Goal: Task Accomplishment & Management: Manage account settings

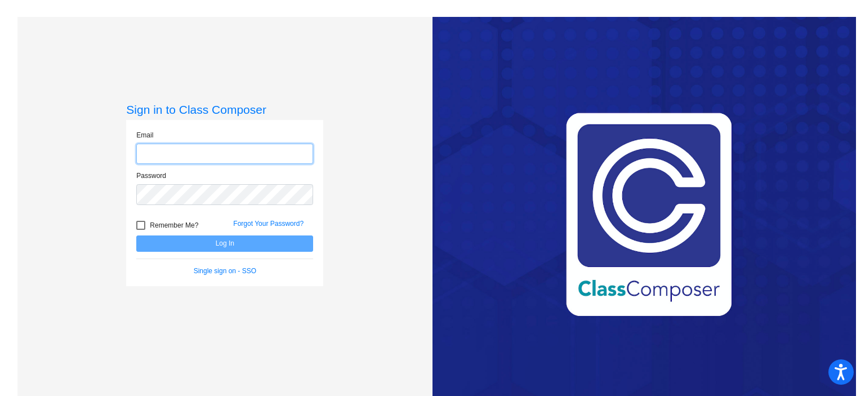
type input "[EMAIL_ADDRESS][DOMAIN_NAME]"
click at [252, 251] on button "Log In" at bounding box center [224, 243] width 177 height 16
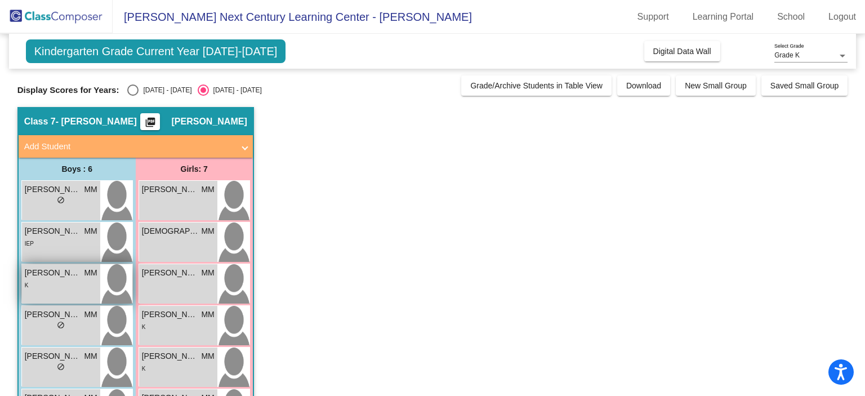
click at [70, 281] on div "K" at bounding box center [61, 285] width 73 height 12
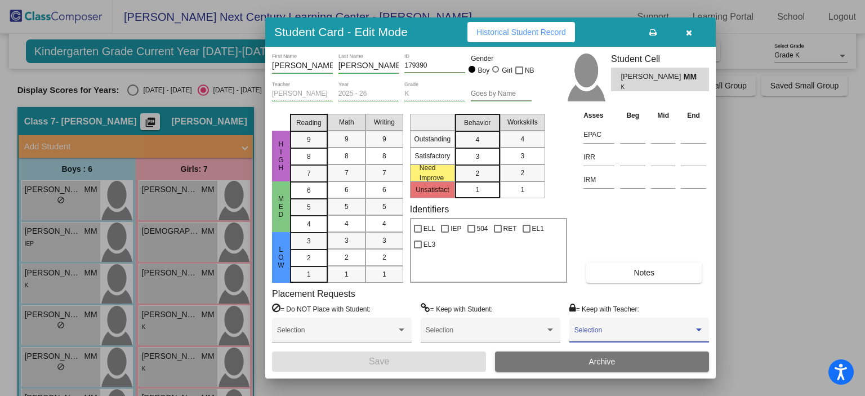
click at [703, 328] on div at bounding box center [699, 330] width 10 height 8
click at [703, 328] on span "None" at bounding box center [639, 333] width 130 height 20
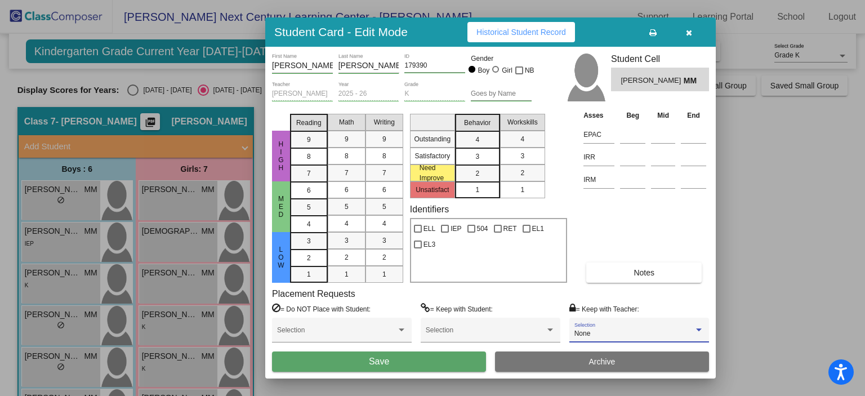
click at [649, 269] on span "Notes" at bounding box center [644, 272] width 21 height 9
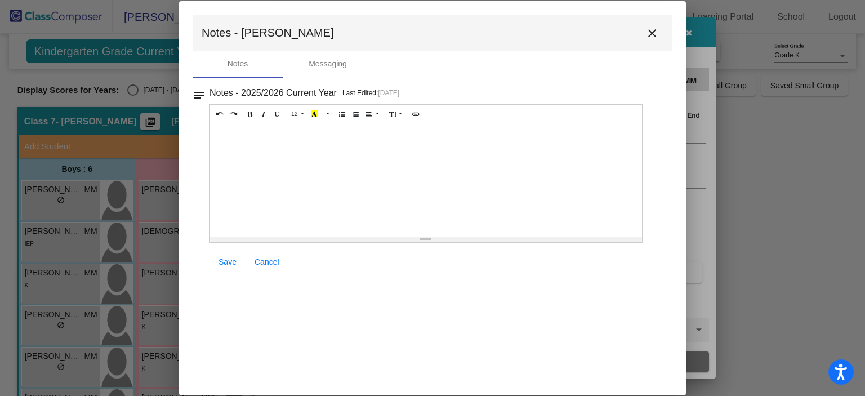
click at [201, 87] on mat-icon "notes" at bounding box center [200, 92] width 14 height 14
click at [651, 29] on mat-icon "close" at bounding box center [652, 33] width 14 height 14
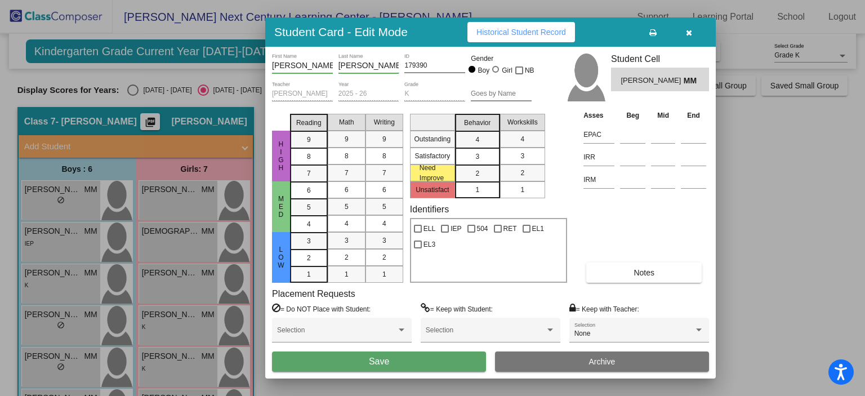
click at [511, 43] on div "Student Card - Edit Mode Historical Student Record" at bounding box center [490, 31] width 451 height 29
click at [516, 34] on span "Historical Student Record" at bounding box center [521, 32] width 90 height 9
click at [685, 37] on button "button" at bounding box center [689, 32] width 36 height 20
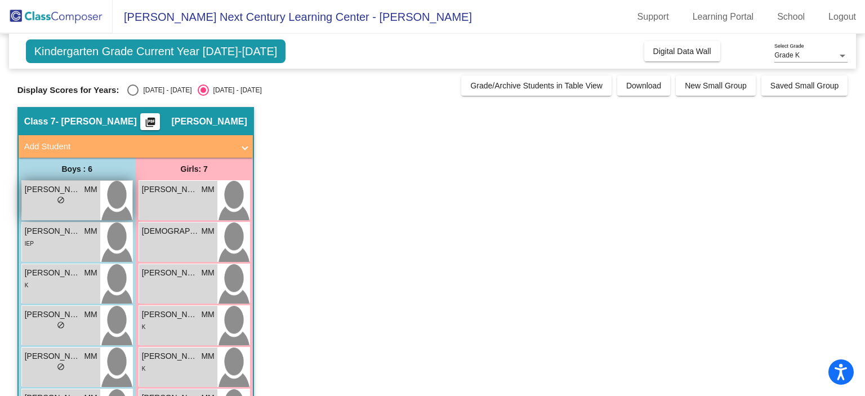
click at [58, 208] on div "[PERSON_NAME] MM lock do_not_disturb_alt" at bounding box center [61, 200] width 78 height 39
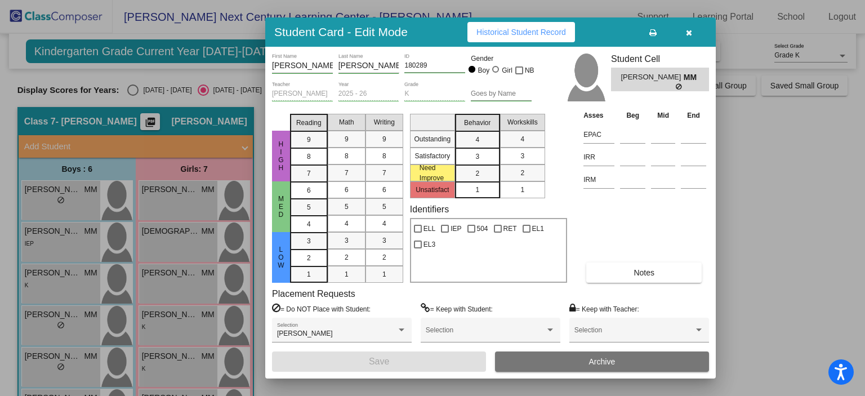
click at [692, 29] on icon "button" at bounding box center [689, 33] width 6 height 8
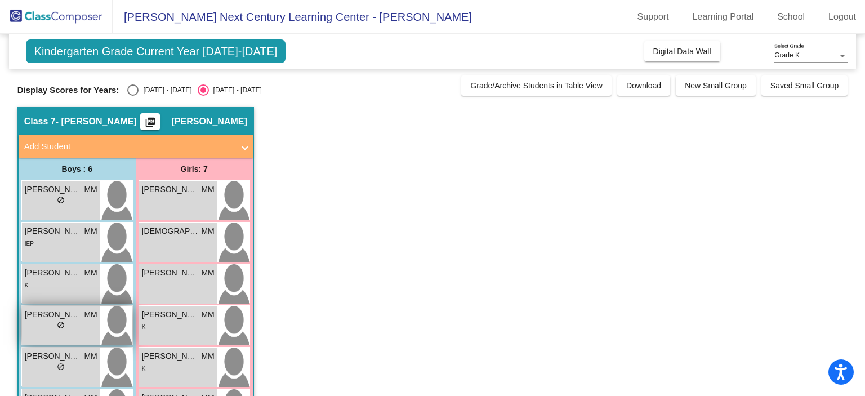
click at [67, 315] on span "[PERSON_NAME]" at bounding box center [53, 315] width 56 height 12
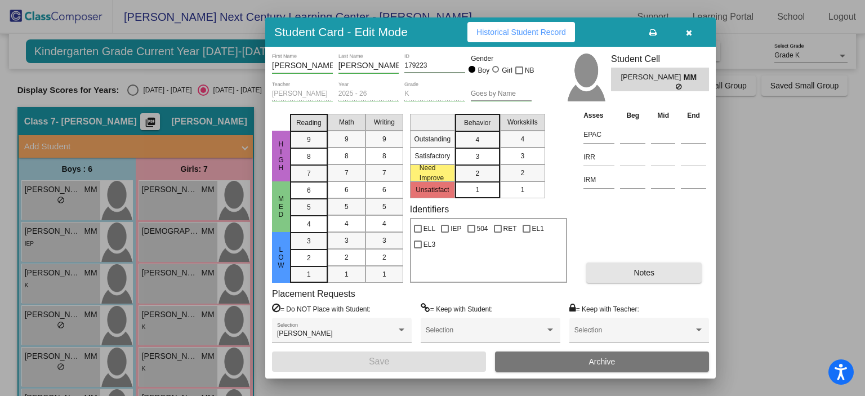
click at [659, 265] on button "Notes" at bounding box center [643, 272] width 115 height 20
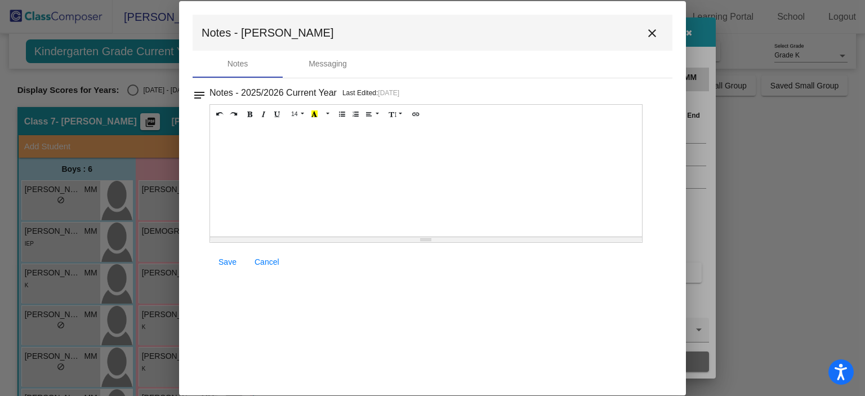
click at [203, 95] on mat-icon "notes" at bounding box center [200, 92] width 14 height 14
click at [654, 28] on mat-icon "close" at bounding box center [652, 33] width 14 height 14
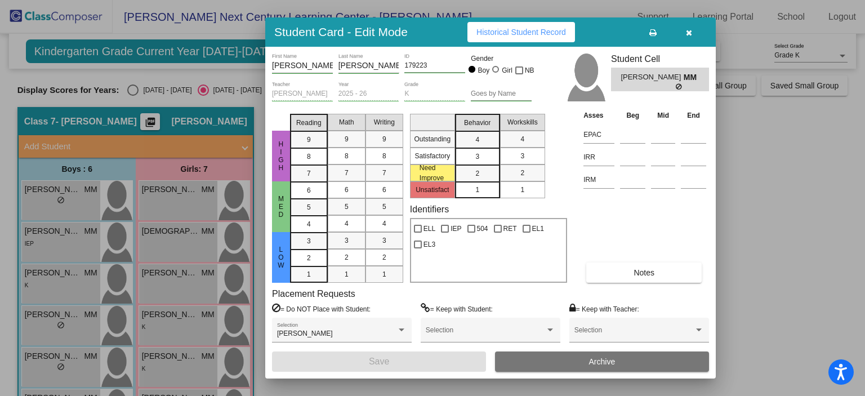
click at [692, 33] on button "button" at bounding box center [689, 32] width 36 height 20
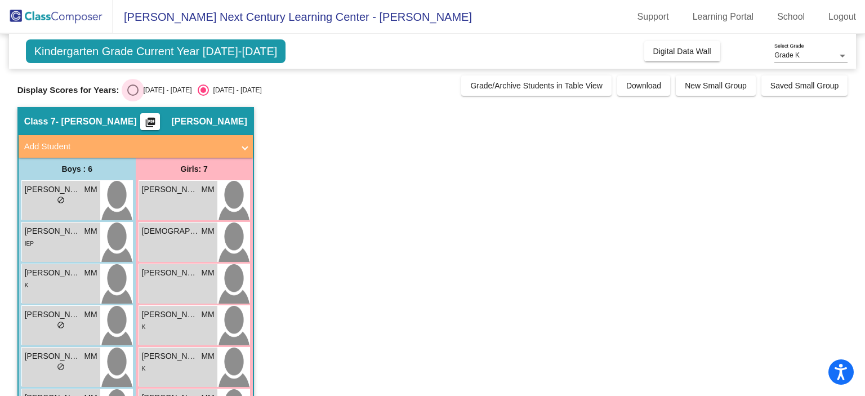
click at [135, 92] on div "Select an option" at bounding box center [132, 89] width 11 height 11
click at [133, 96] on input "[DATE] - [DATE]" at bounding box center [132, 96] width 1 height 1
radio input "true"
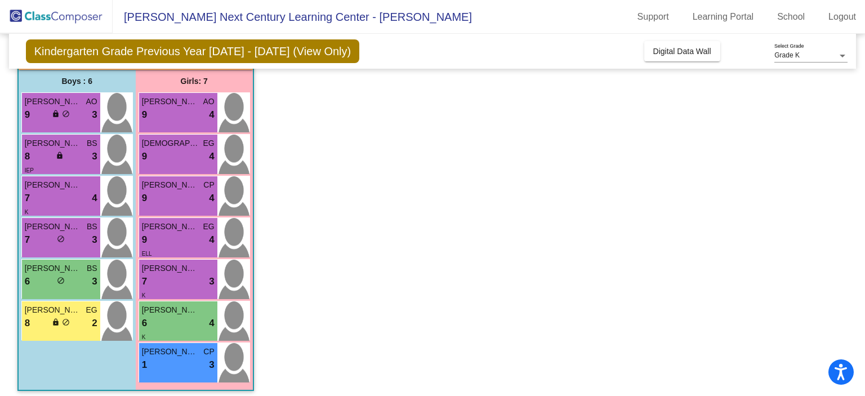
scroll to position [93, 0]
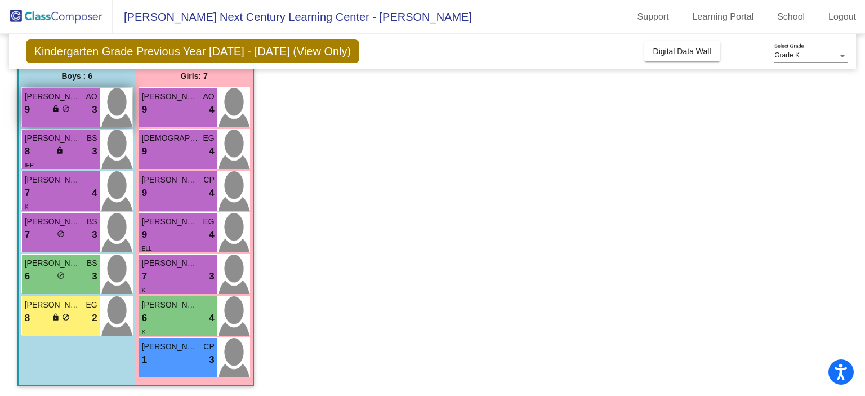
click at [50, 119] on div "[PERSON_NAME] AO 9 lock do_not_disturb_alt 3" at bounding box center [61, 107] width 78 height 39
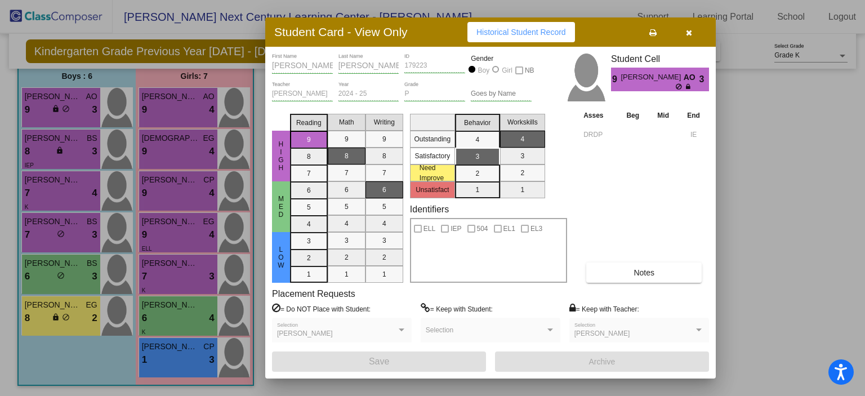
click at [56, 146] on div at bounding box center [432, 198] width 865 height 396
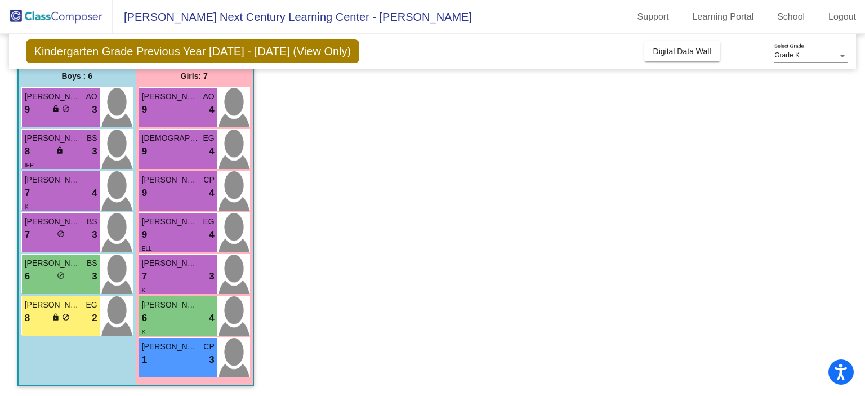
click at [56, 146] on span "lock" at bounding box center [60, 150] width 8 height 8
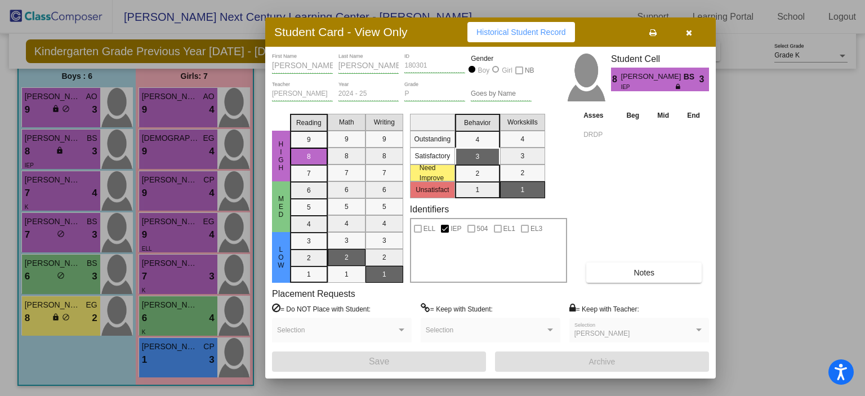
click at [56, 146] on div at bounding box center [432, 198] width 865 height 396
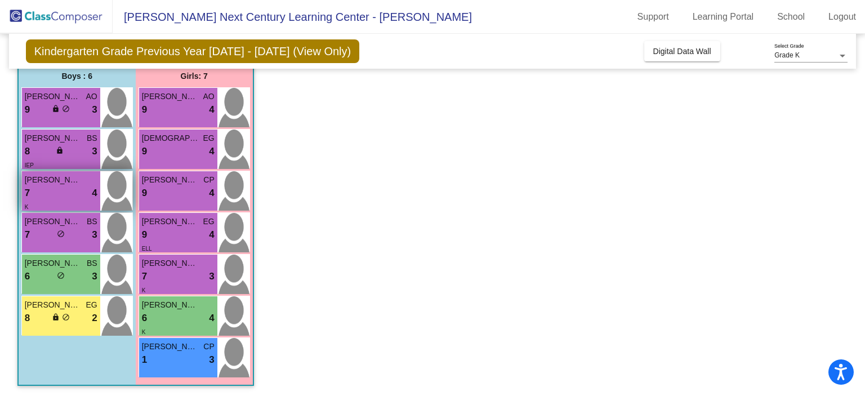
click at [58, 188] on div "7 lock do_not_disturb_alt 4" at bounding box center [61, 193] width 73 height 15
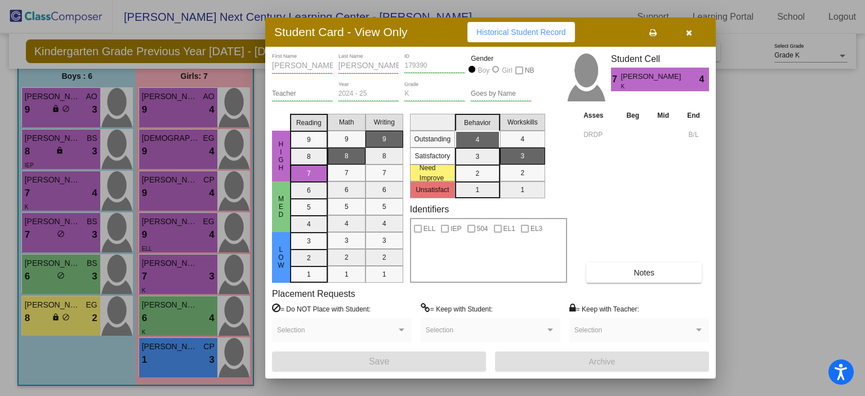
click at [76, 208] on div at bounding box center [432, 198] width 865 height 396
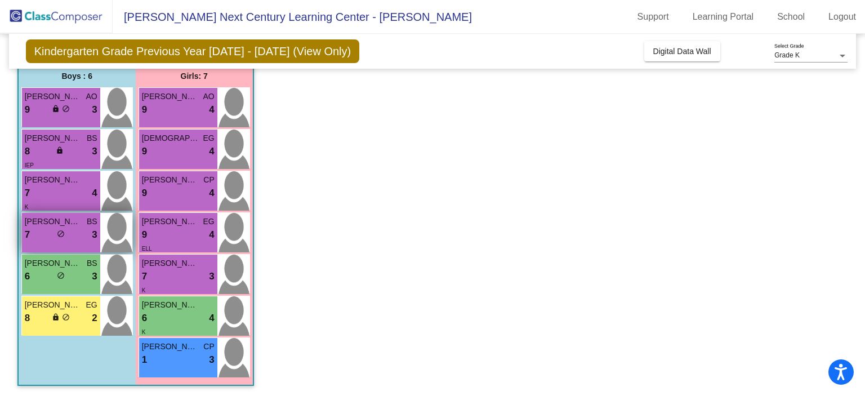
click at [79, 223] on span "[PERSON_NAME]" at bounding box center [53, 222] width 56 height 12
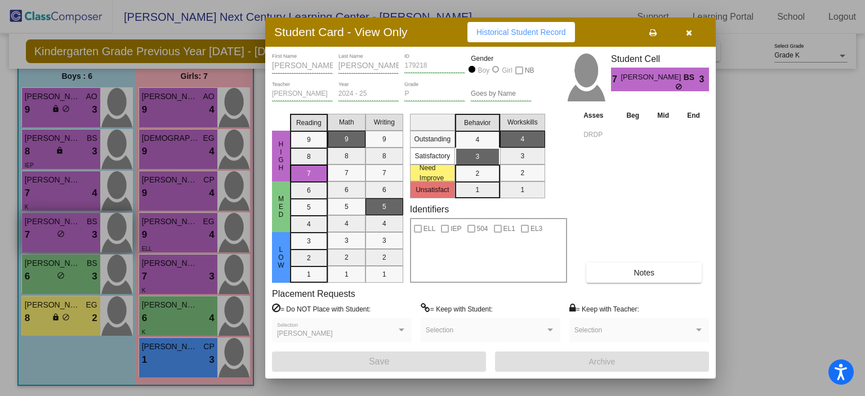
click at [79, 223] on div at bounding box center [432, 198] width 865 height 396
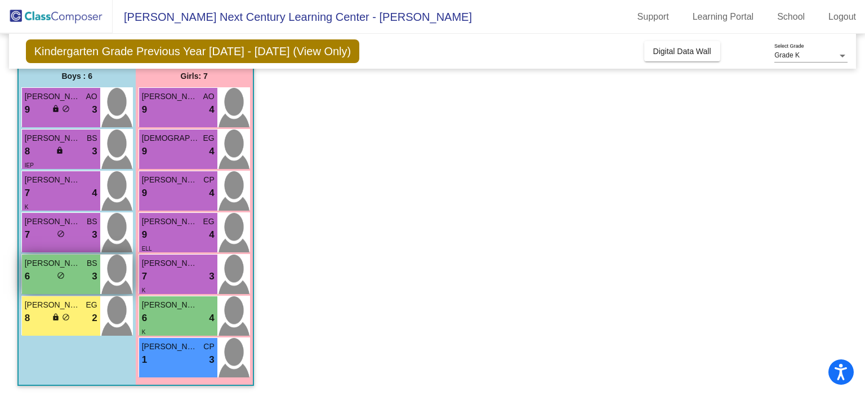
click at [59, 269] on div "6 lock do_not_disturb_alt 3" at bounding box center [61, 276] width 73 height 15
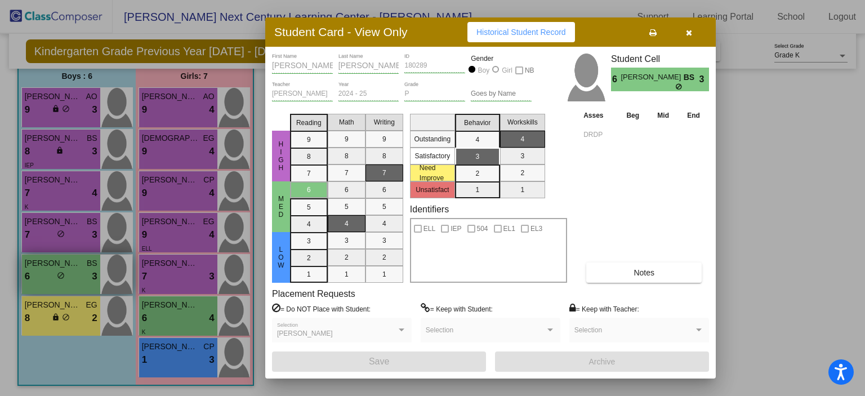
click at [59, 268] on div at bounding box center [432, 198] width 865 height 396
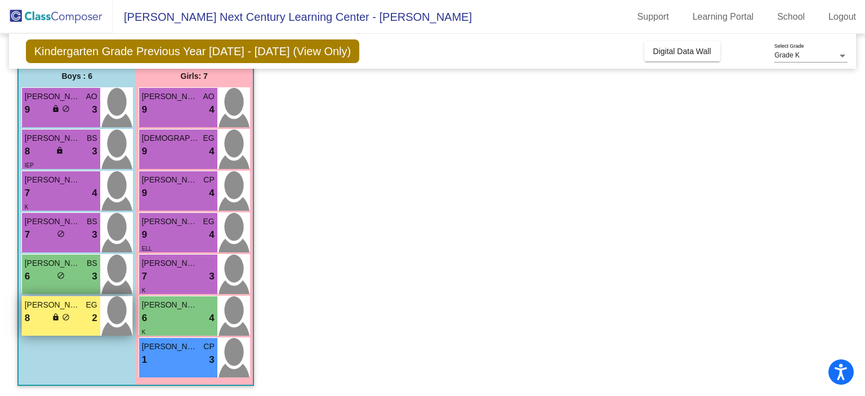
click at [59, 314] on span "lock" at bounding box center [56, 317] width 8 height 8
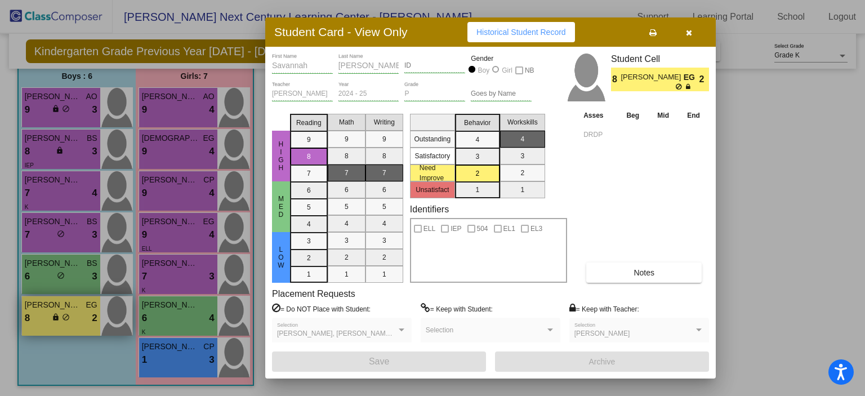
click at [59, 314] on div at bounding box center [432, 198] width 865 height 396
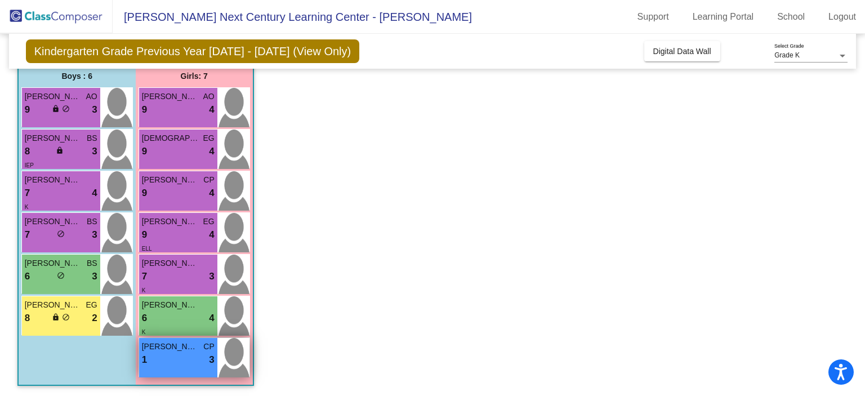
click at [181, 366] on div "[PERSON_NAME] CP 1 lock do_not_disturb_alt 3" at bounding box center [178, 357] width 78 height 39
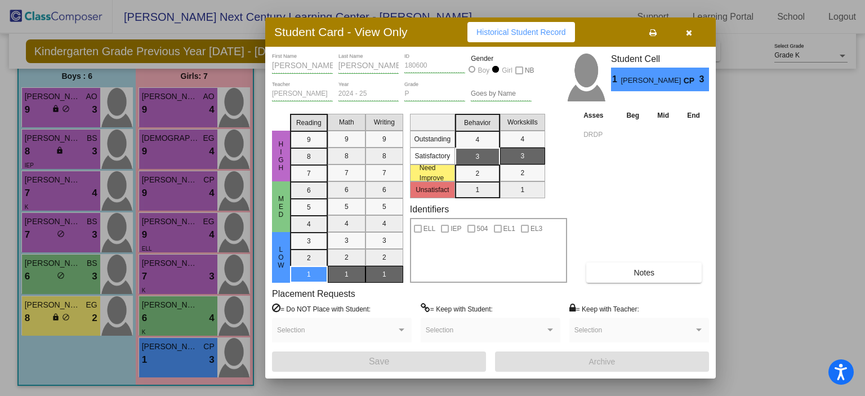
click at [686, 35] on icon "button" at bounding box center [689, 33] width 6 height 8
